Goal: Information Seeking & Learning: Learn about a topic

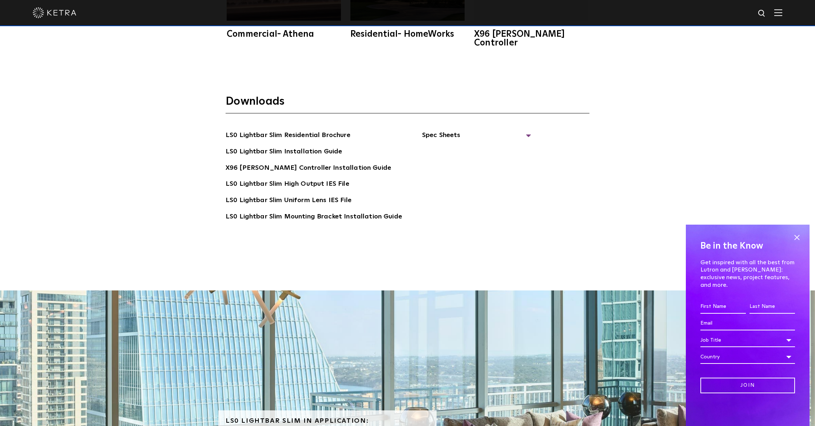
scroll to position [1706, 0]
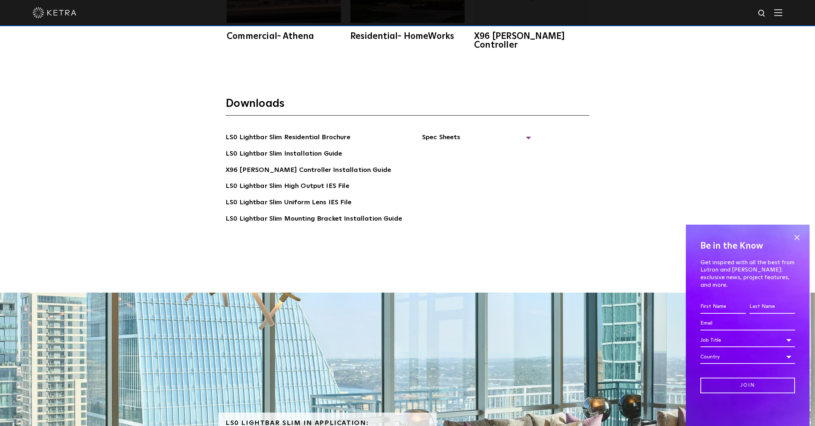
drag, startPoint x: 797, startPoint y: 244, endPoint x: 793, endPoint y: 243, distance: 4.7
click at [797, 243] on span at bounding box center [796, 237] width 11 height 11
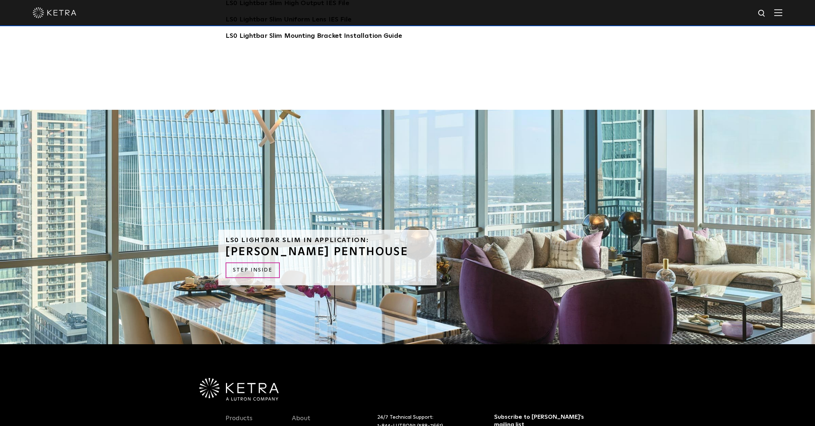
scroll to position [1880, 0]
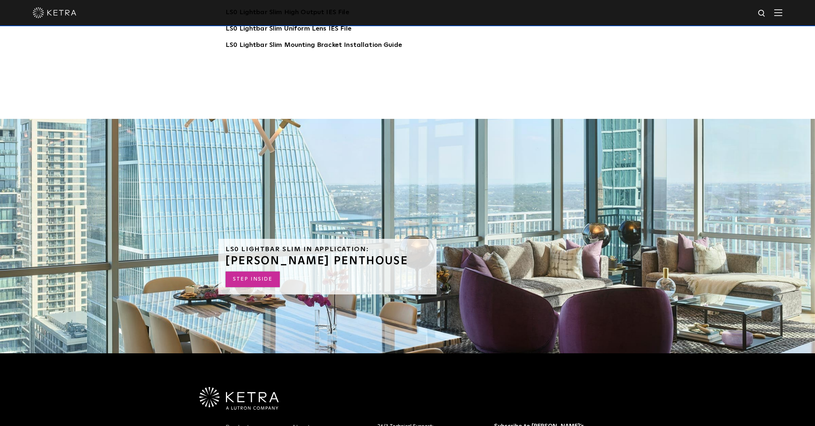
click at [263, 272] on link "STEP INSIDE" at bounding box center [252, 280] width 54 height 16
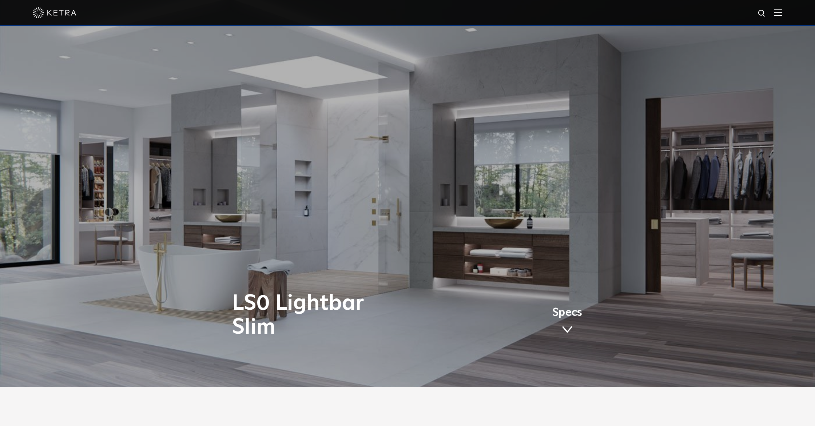
scroll to position [0, 0]
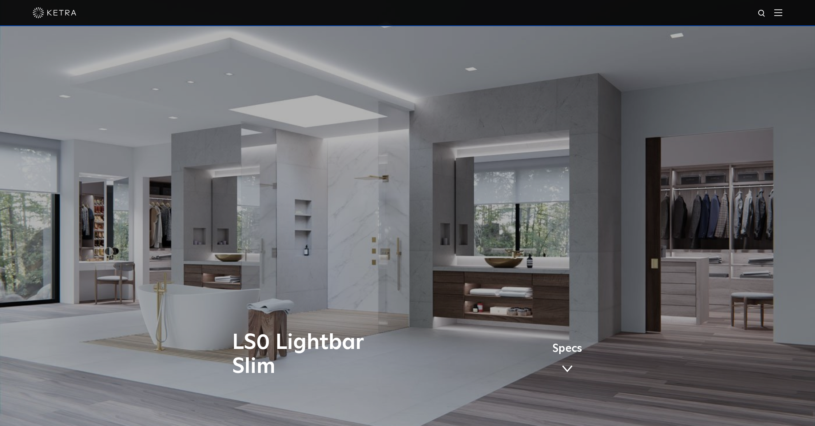
click at [567, 370] on span at bounding box center [566, 369] width 11 height 8
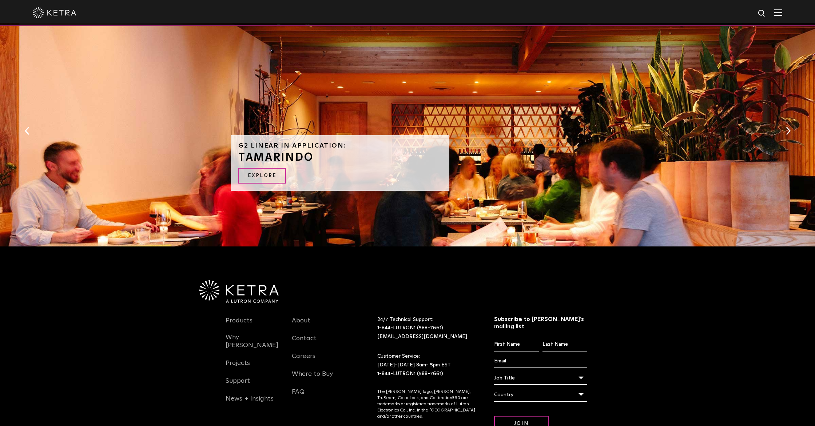
scroll to position [688, 0]
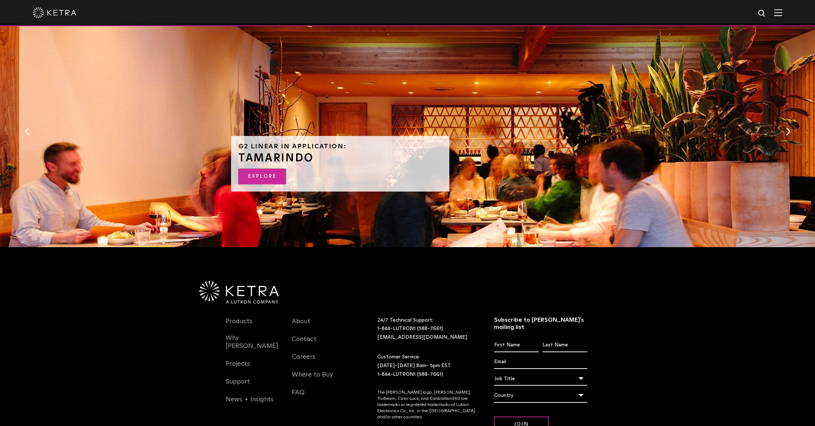
click at [265, 176] on link "EXPLORE" at bounding box center [262, 177] width 48 height 16
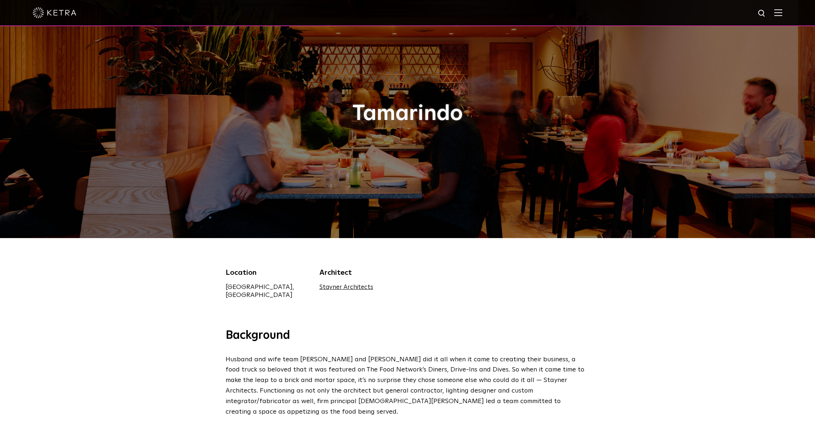
click at [777, 10] on img at bounding box center [778, 12] width 8 height 7
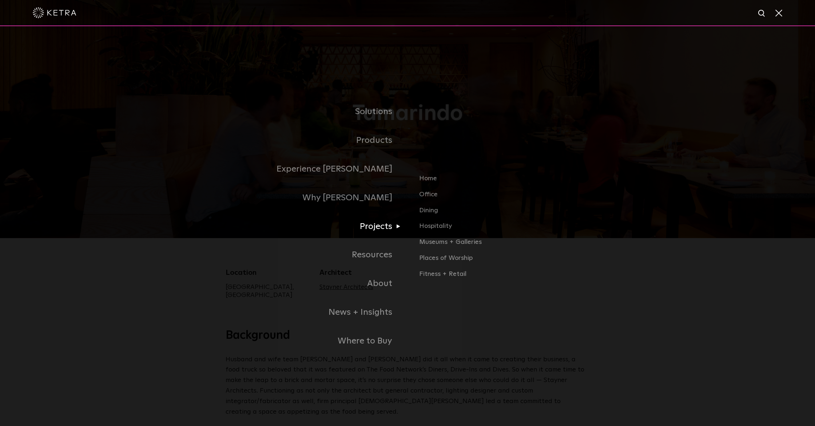
click at [372, 225] on link "Projects" at bounding box center [316, 226] width 182 height 29
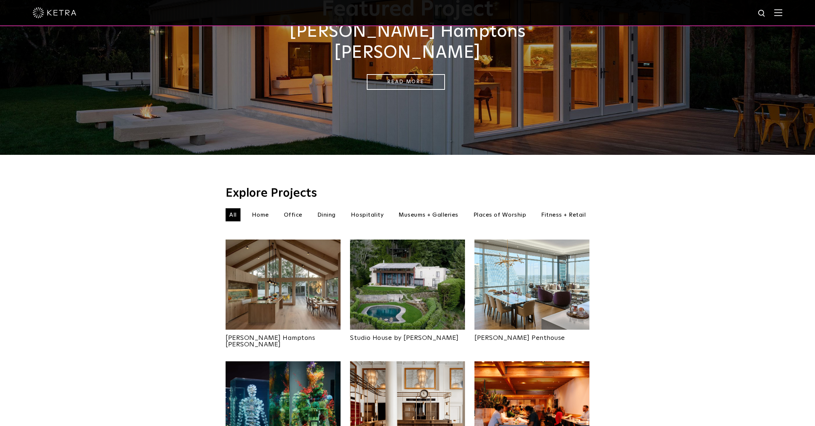
scroll to position [94, 0]
click at [259, 208] on li "Home" at bounding box center [260, 214] width 24 height 13
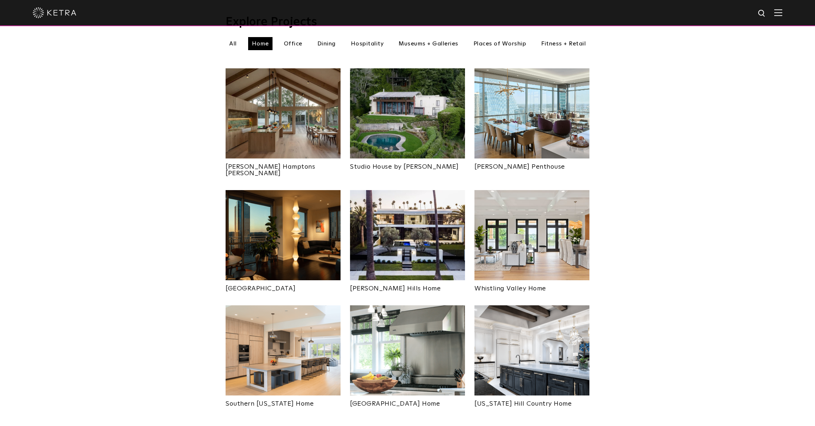
scroll to position [269, 0]
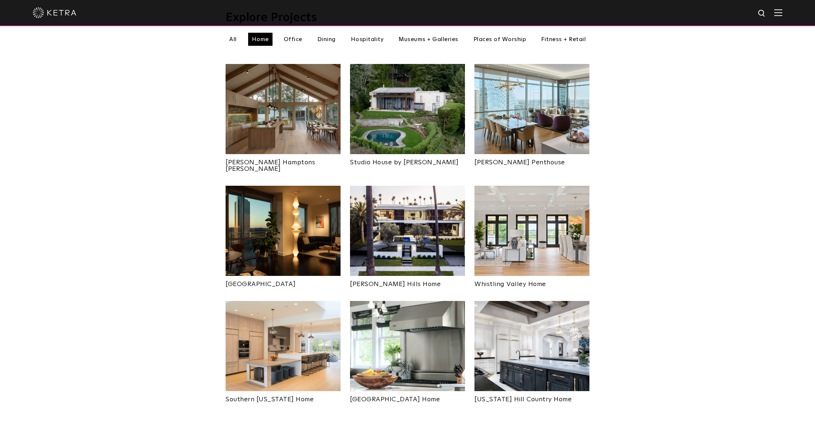
click at [424, 331] on img at bounding box center [407, 346] width 115 height 90
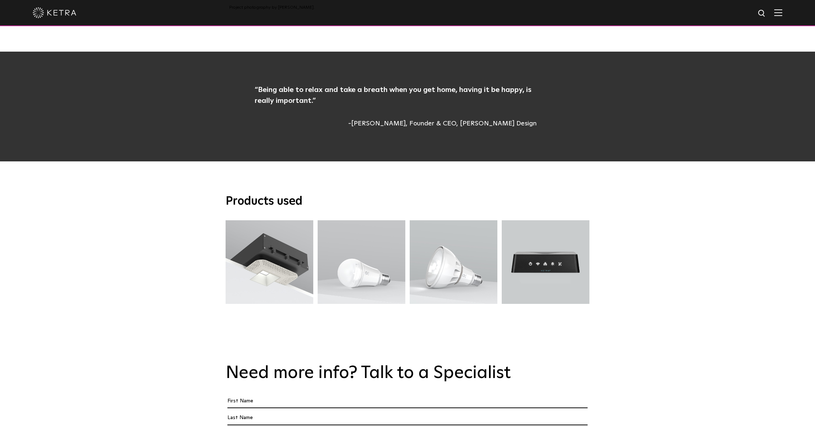
scroll to position [1299, 0]
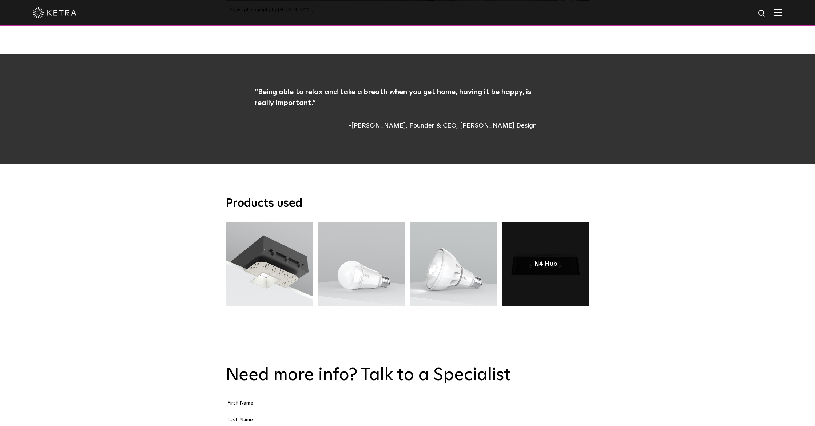
click at [545, 261] on div "N4 Hub" at bounding box center [545, 264] width 23 height 7
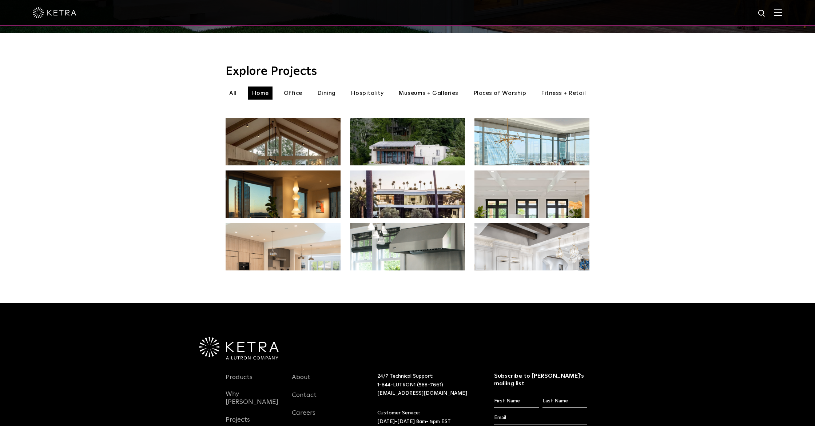
scroll to position [269, 0]
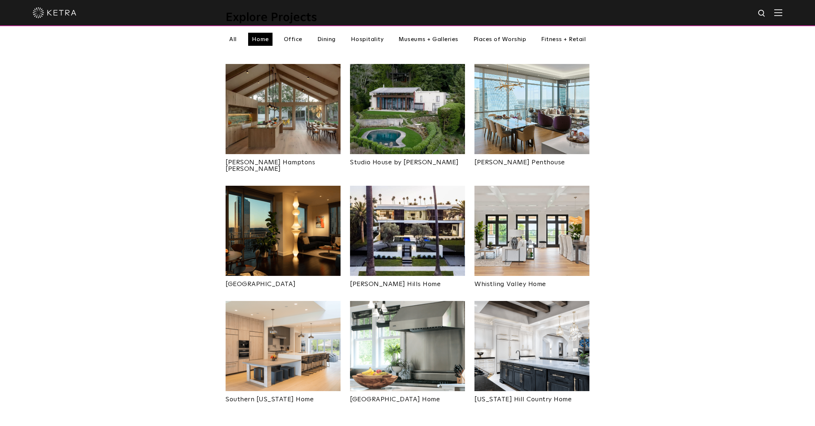
click at [567, 217] on img at bounding box center [531, 231] width 115 height 90
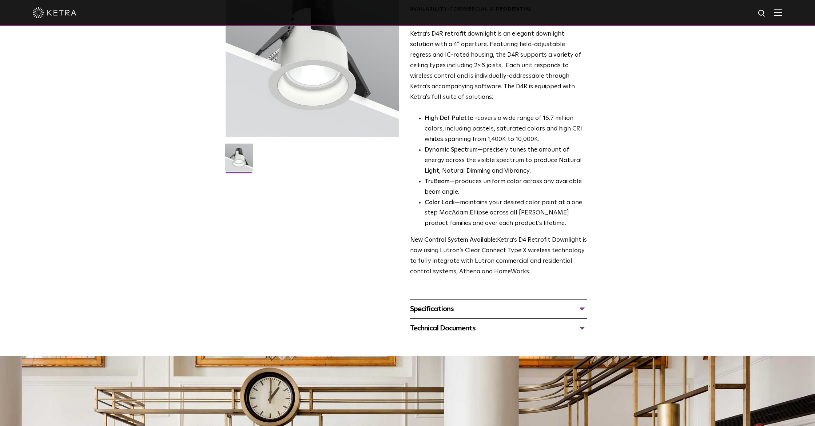
scroll to position [88, 0]
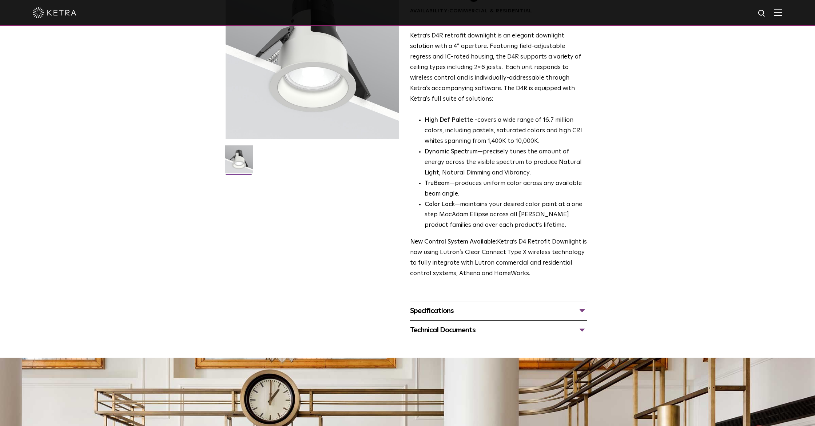
click at [583, 310] on div "Specifications" at bounding box center [498, 311] width 177 height 12
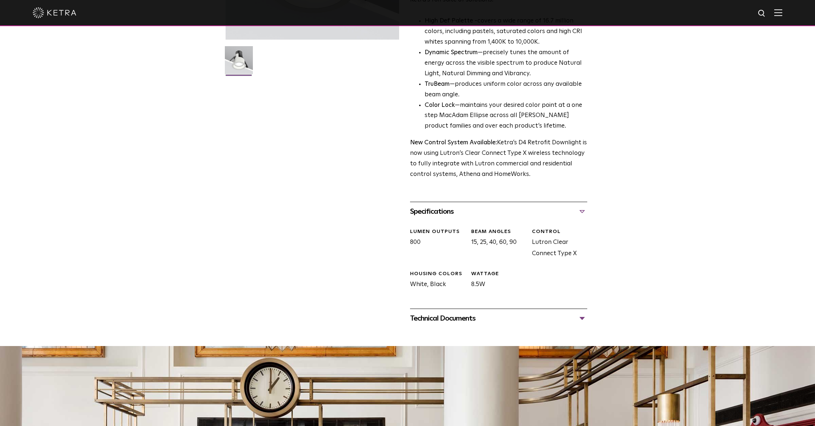
click at [581, 318] on div "Technical Documents" at bounding box center [498, 319] width 177 height 12
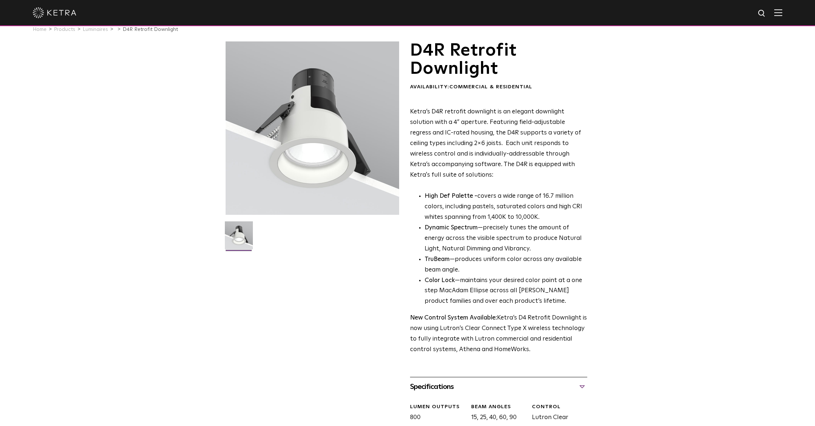
scroll to position [0, 0]
